Goal: Check status: Check status

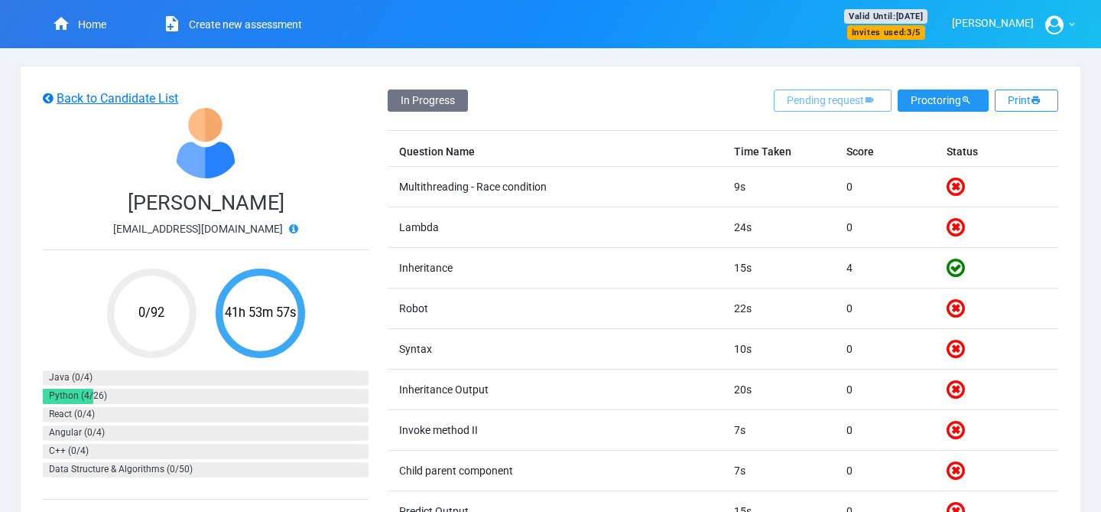
click at [925, 105] on button "Proctoring" at bounding box center [943, 100] width 91 height 22
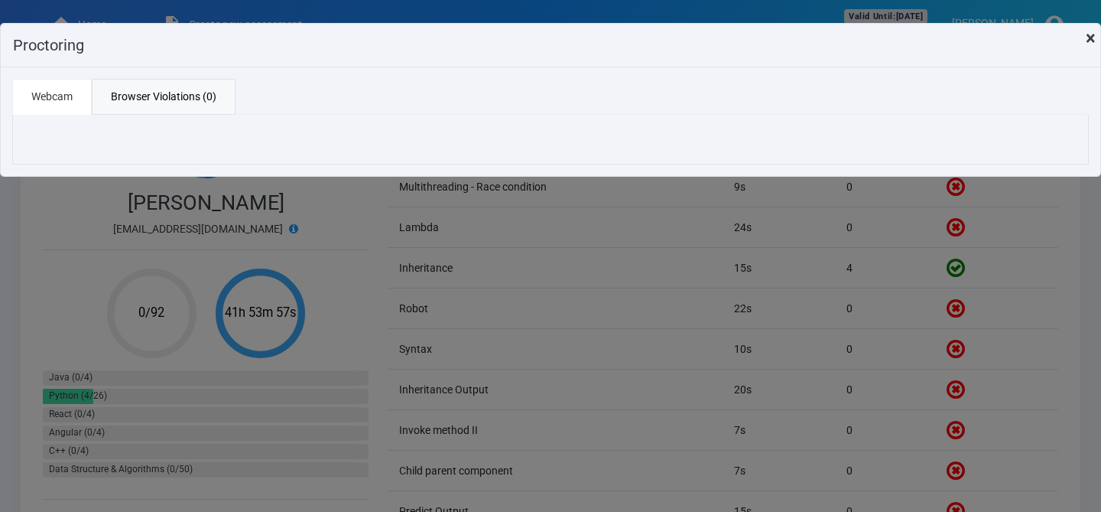
click at [1093, 34] on span "×" at bounding box center [1091, 38] width 10 height 21
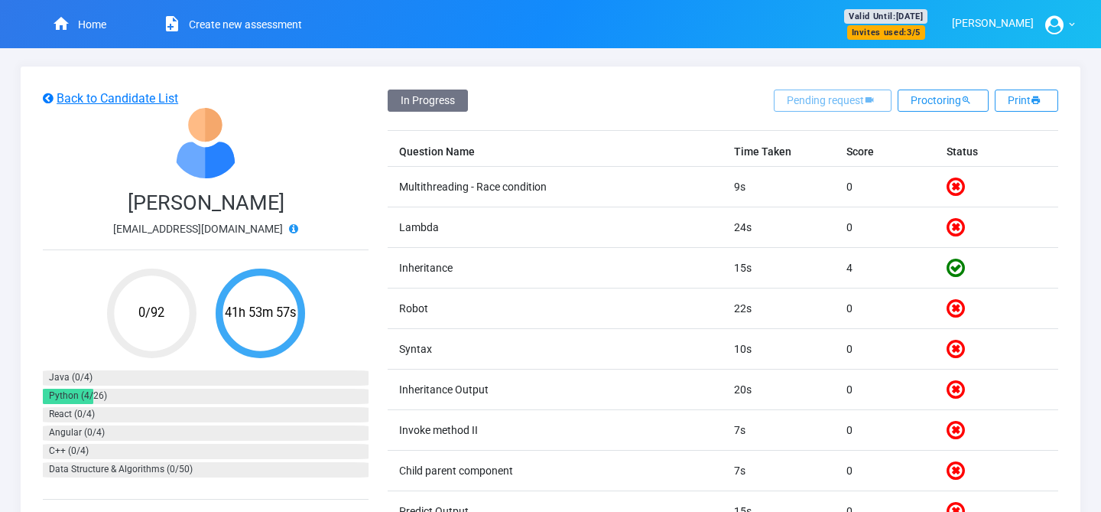
click at [289, 230] on icon at bounding box center [293, 228] width 9 height 11
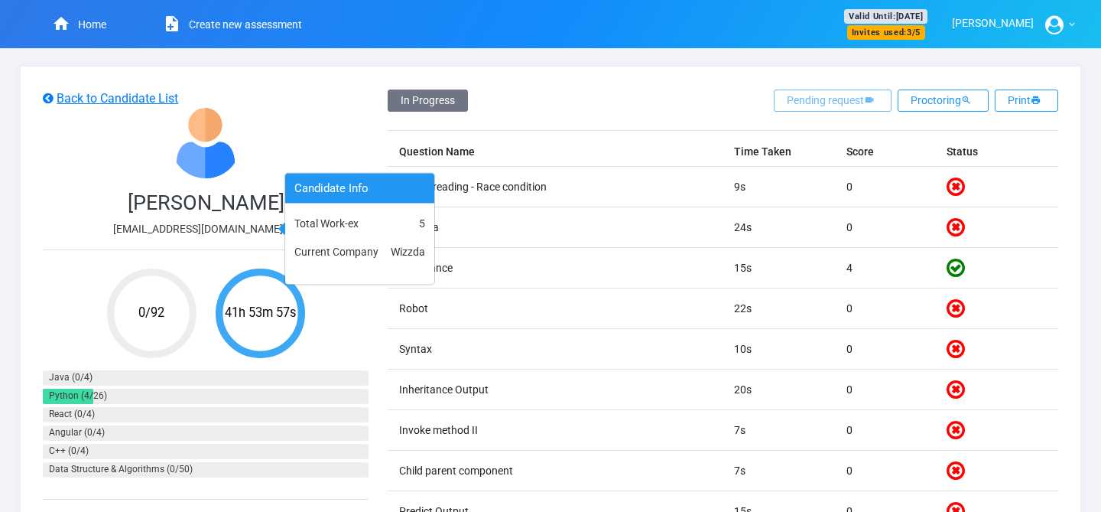
click at [277, 158] on div "[PERSON_NAME] [EMAIL_ADDRESS][DOMAIN_NAME]" at bounding box center [206, 179] width 326 height 142
click at [285, 138] on div "[PERSON_NAME] [EMAIL_ADDRESS][DOMAIN_NAME]" at bounding box center [206, 179] width 326 height 142
click at [333, 123] on div "[PERSON_NAME] [EMAIL_ADDRESS][DOMAIN_NAME]" at bounding box center [206, 179] width 326 height 142
click at [289, 230] on icon at bounding box center [293, 228] width 9 height 11
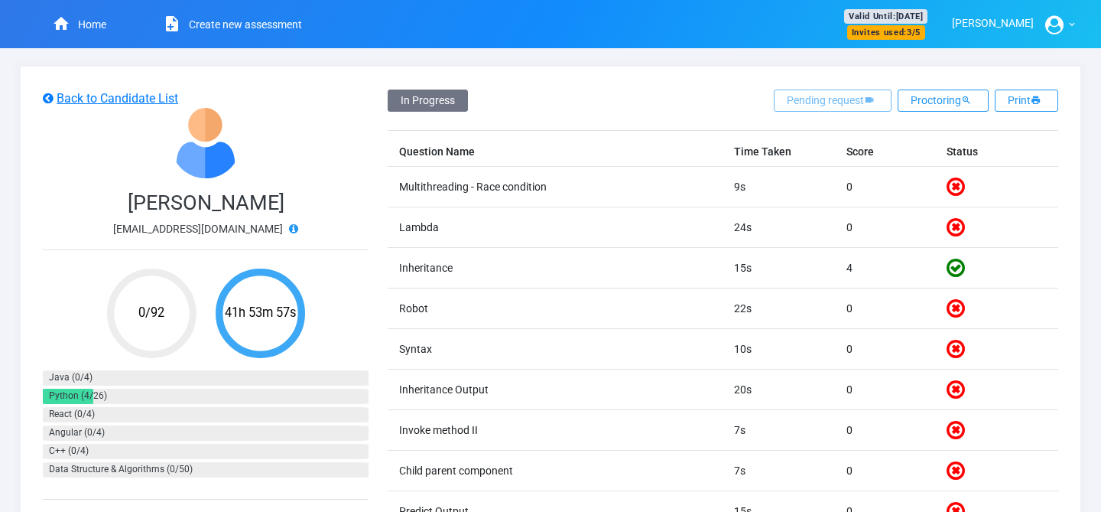
click at [289, 233] on icon at bounding box center [293, 228] width 9 height 11
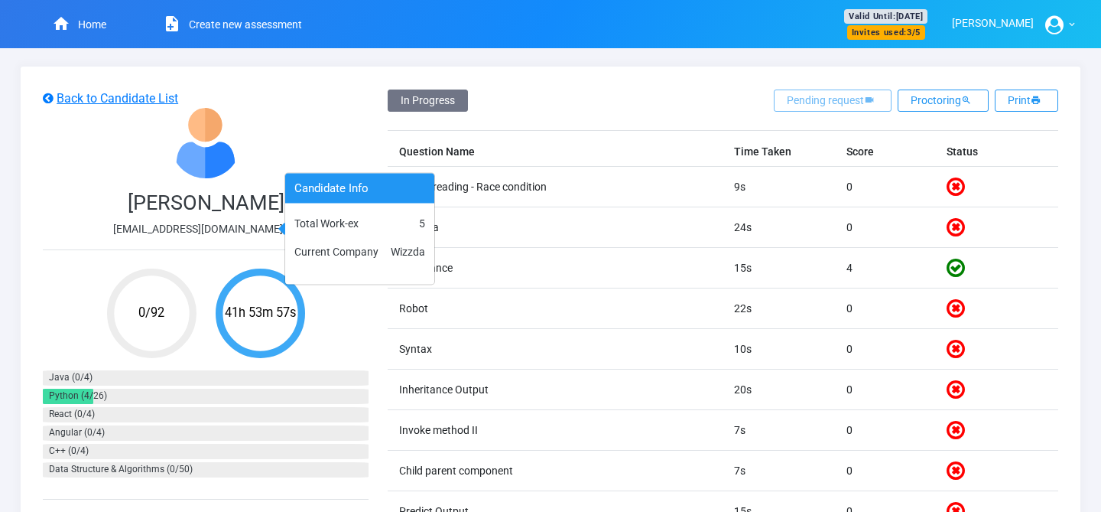
click at [289, 229] on icon at bounding box center [293, 228] width 9 height 11
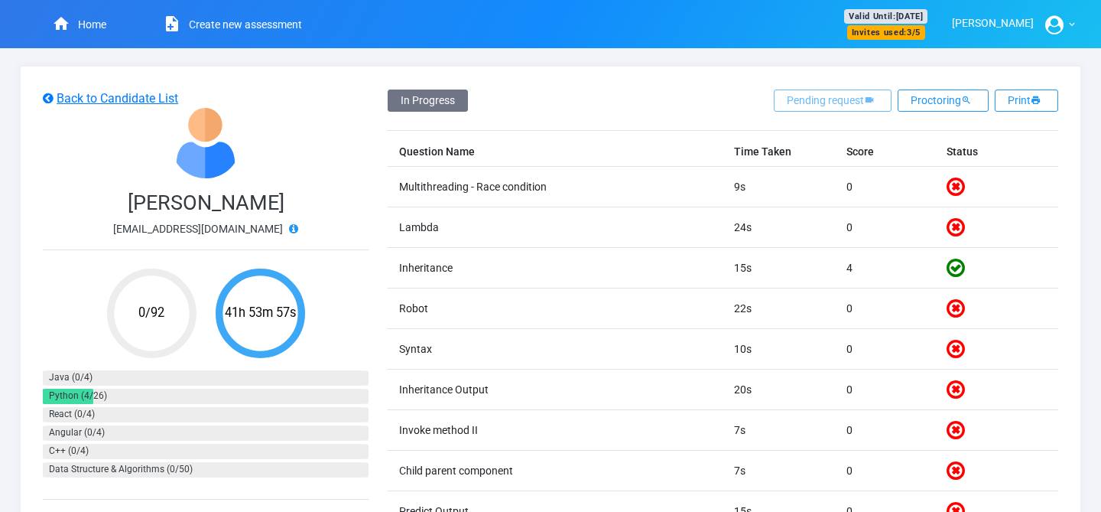
click at [289, 229] on icon at bounding box center [293, 228] width 9 height 11
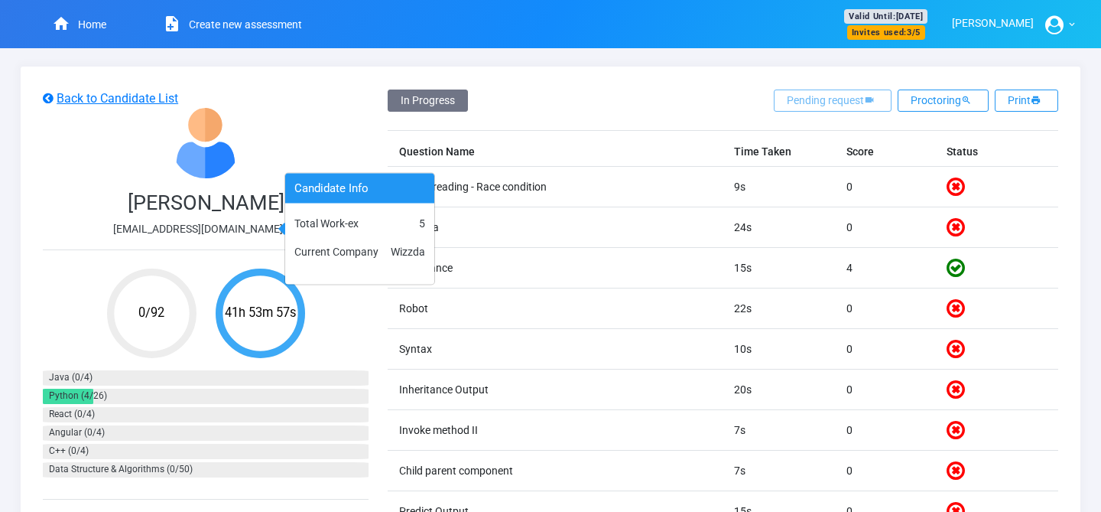
click at [275, 137] on div "[PERSON_NAME] [EMAIL_ADDRESS][DOMAIN_NAME]" at bounding box center [206, 179] width 326 height 142
click at [289, 229] on icon at bounding box center [293, 228] width 9 height 11
